Goal: Information Seeking & Learning: Learn about a topic

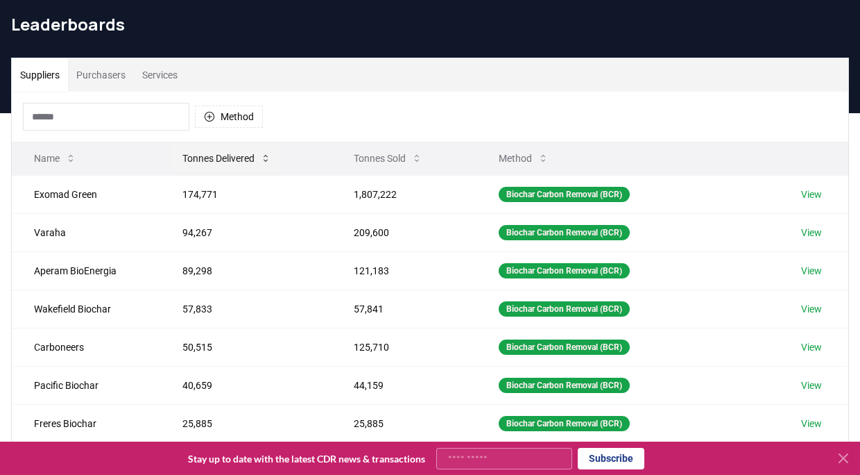
scroll to position [39, 0]
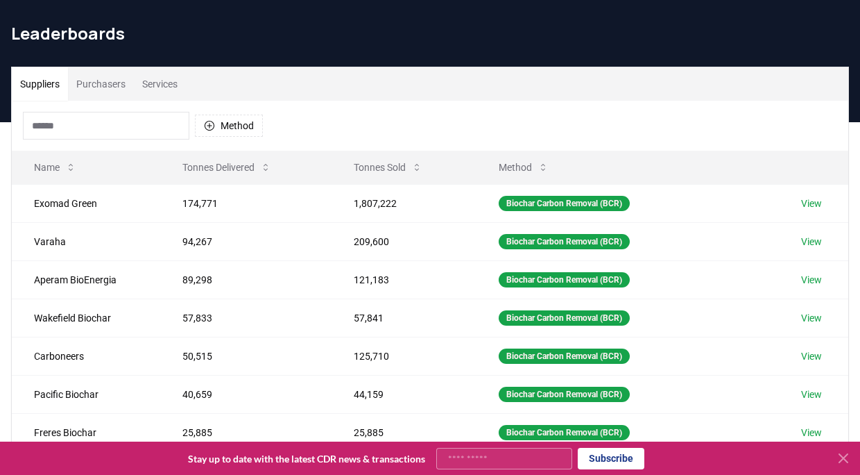
click at [107, 85] on button "Purchasers" at bounding box center [101, 83] width 66 height 33
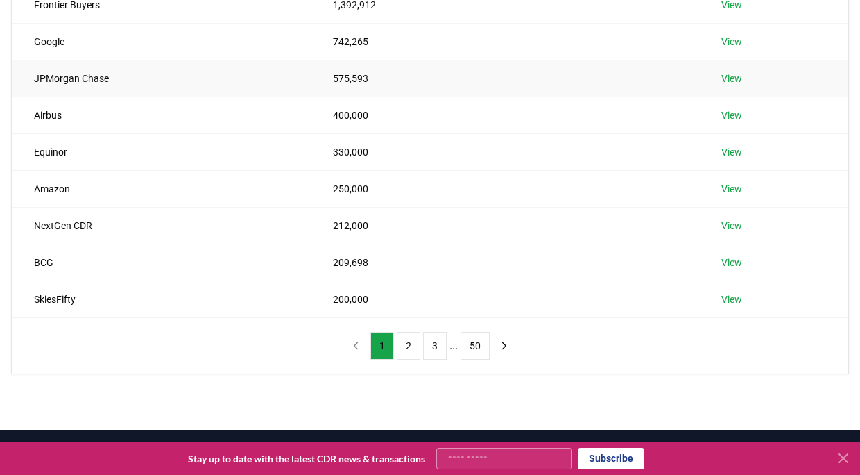
scroll to position [267, 0]
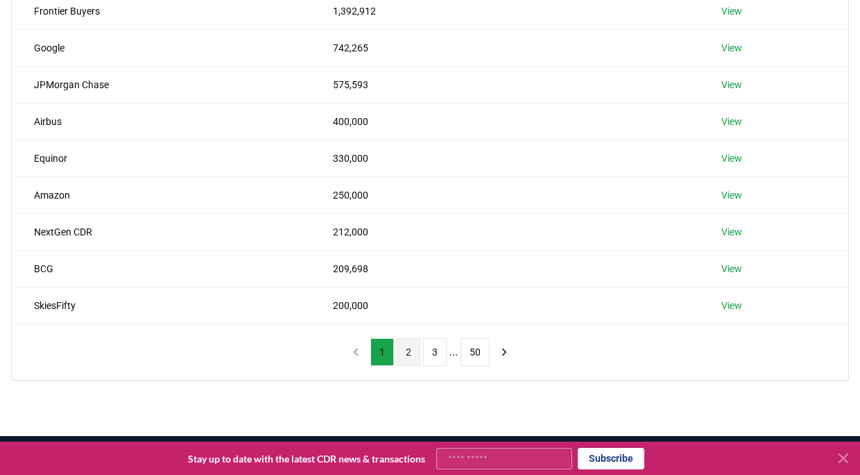
click at [406, 354] on button "2" at bounding box center [409, 352] width 24 height 28
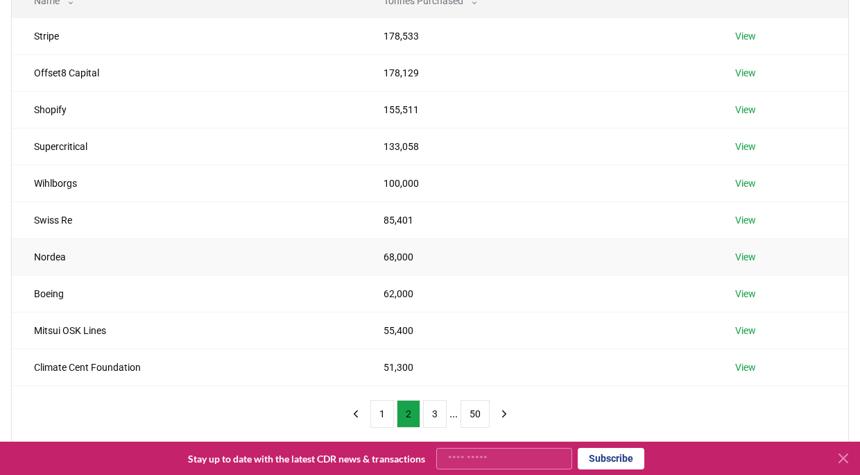
scroll to position [212, 0]
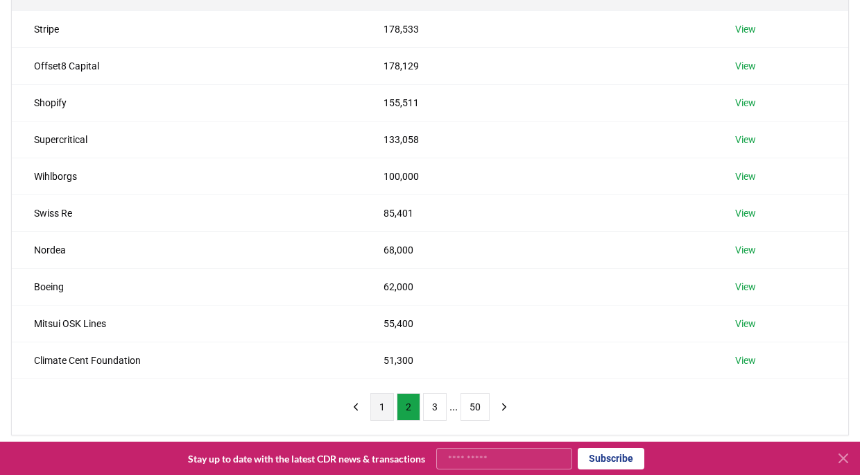
click at [373, 408] on button "1" at bounding box center [383, 407] width 24 height 28
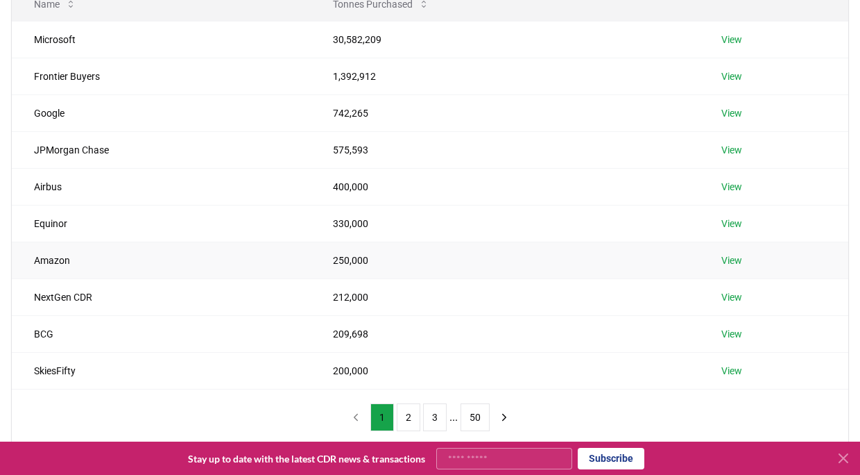
scroll to position [203, 0]
click at [409, 418] on button "2" at bounding box center [409, 416] width 24 height 28
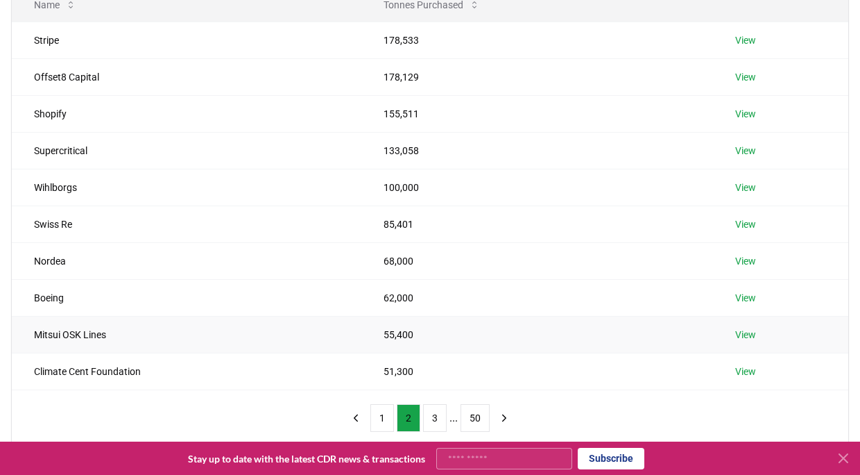
scroll to position [202, 0]
click at [379, 416] on button "1" at bounding box center [383, 417] width 24 height 28
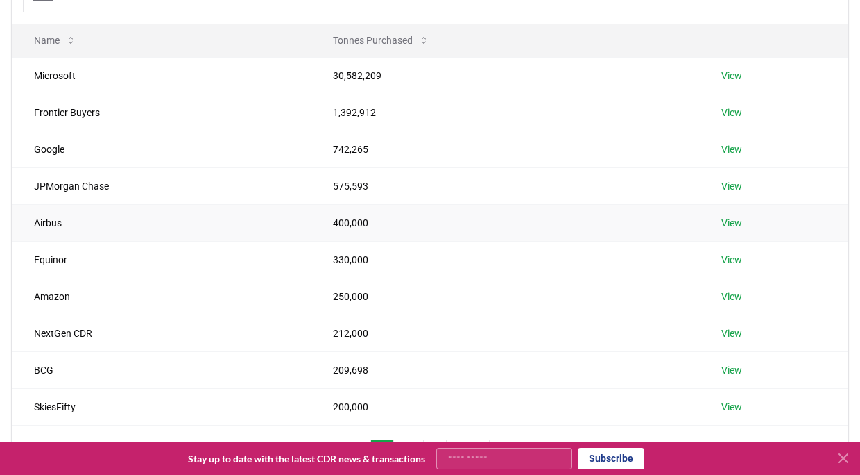
scroll to position [183, 0]
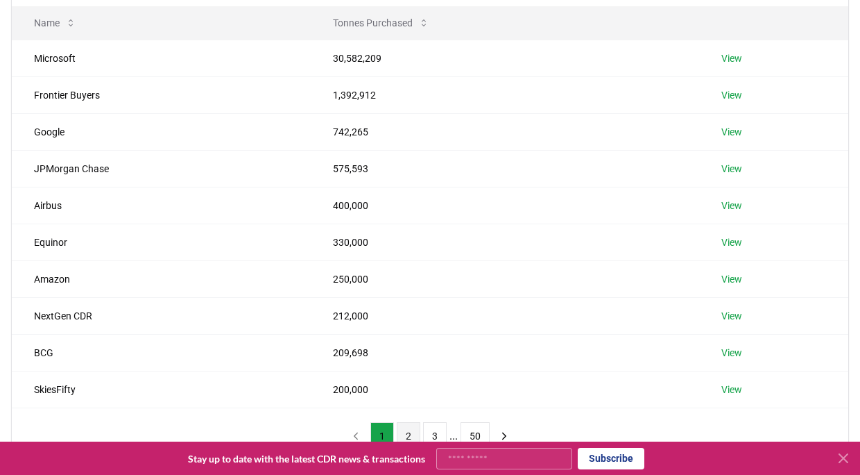
click at [402, 434] on button "2" at bounding box center [409, 436] width 24 height 28
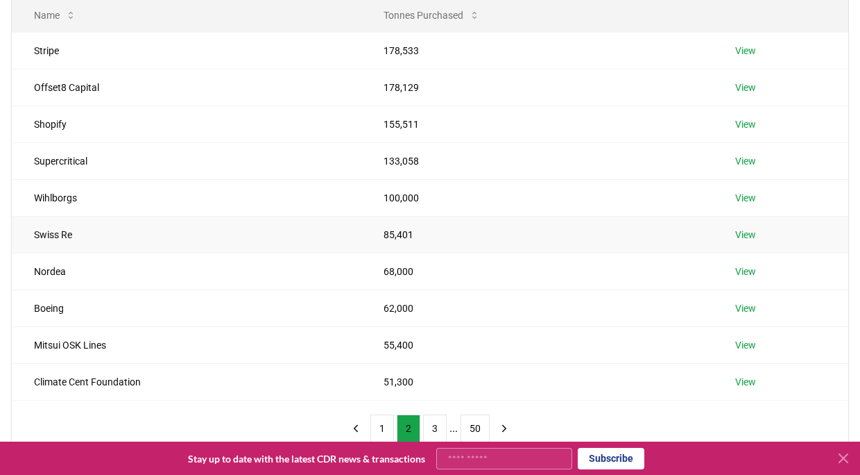
scroll to position [200, 0]
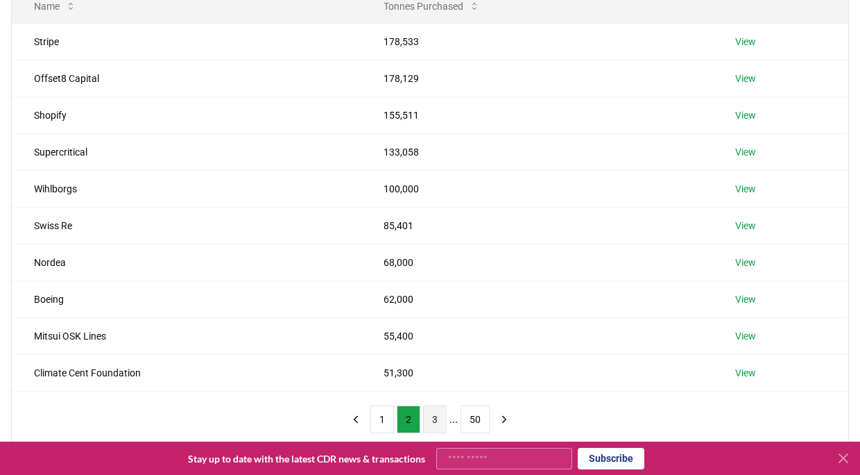
click at [432, 416] on button "3" at bounding box center [435, 419] width 24 height 28
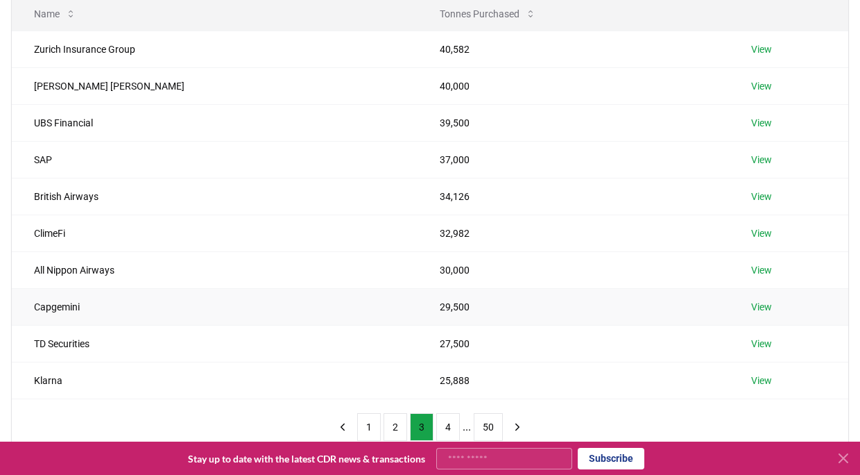
scroll to position [197, 0]
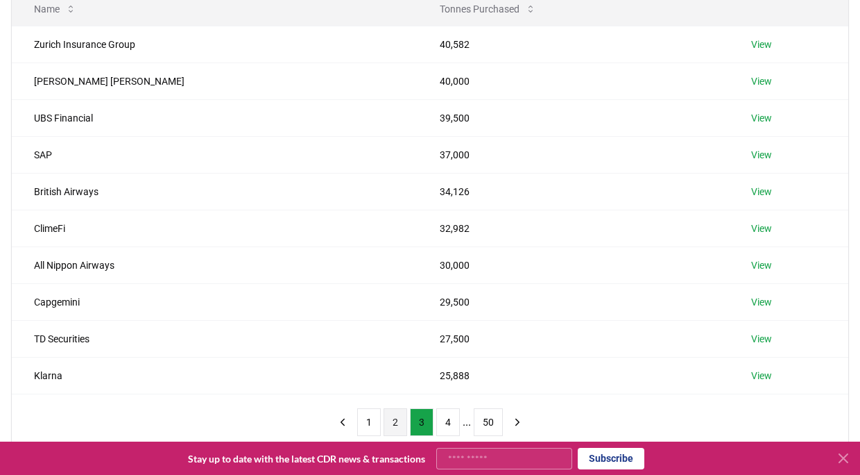
click at [386, 424] on button "2" at bounding box center [396, 422] width 24 height 28
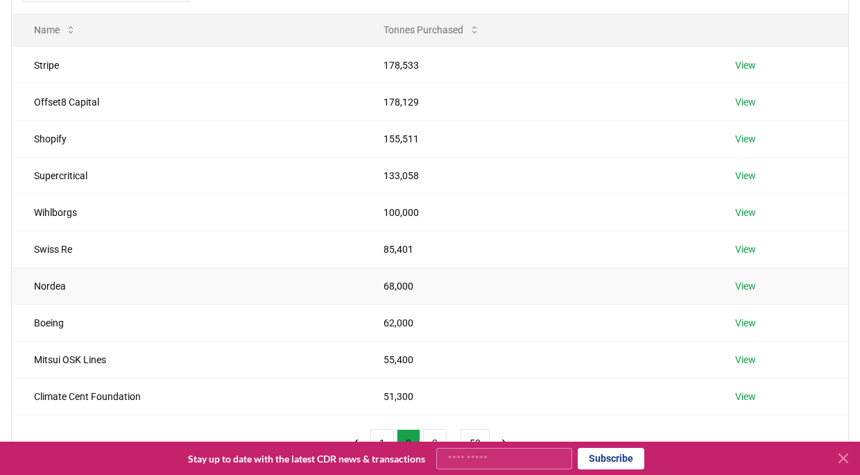
scroll to position [180, 0]
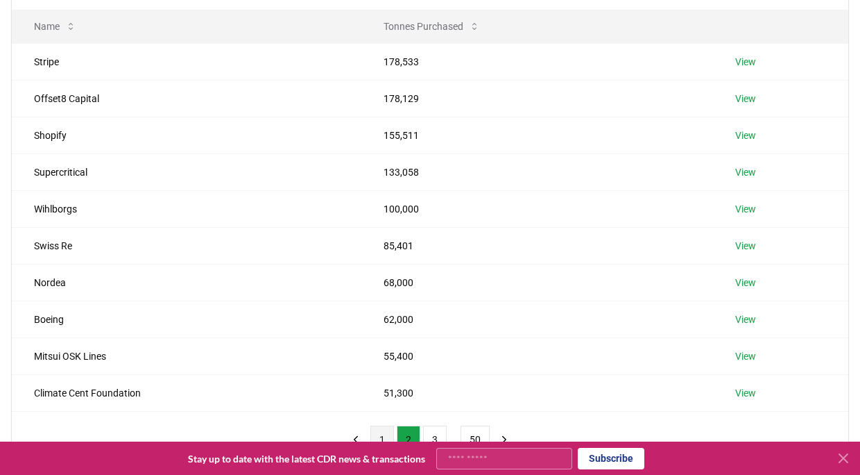
click at [380, 432] on button "1" at bounding box center [383, 439] width 24 height 28
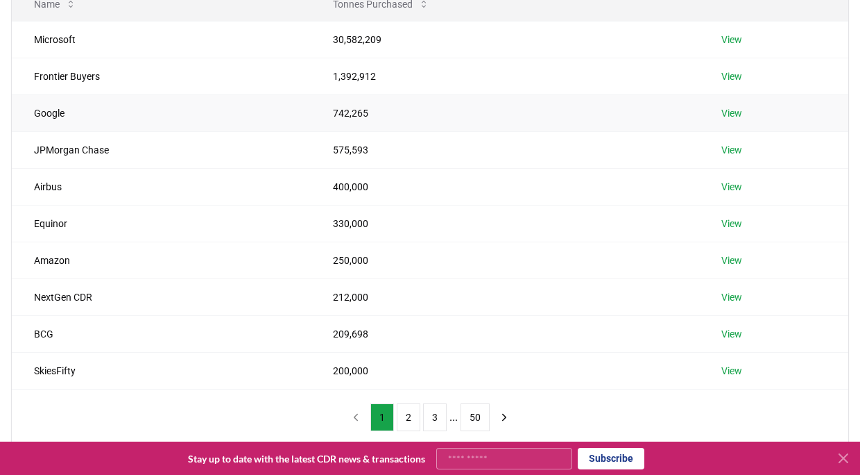
scroll to position [203, 0]
